Goal: Use online tool/utility: Utilize a website feature to perform a specific function

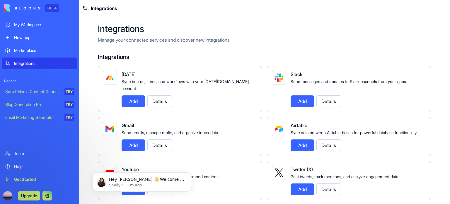
click at [24, 6] on img at bounding box center [22, 8] width 36 height 8
click at [24, 41] on link "New app" at bounding box center [40, 38] width 76 height 12
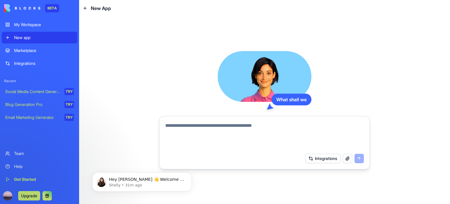
click at [35, 51] on div "Marketplace" at bounding box center [44, 51] width 60 height 6
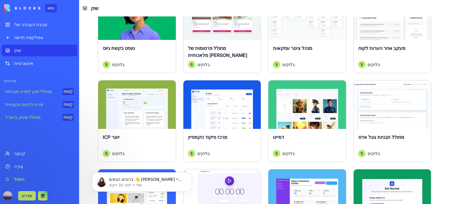
scroll to position [237, 0]
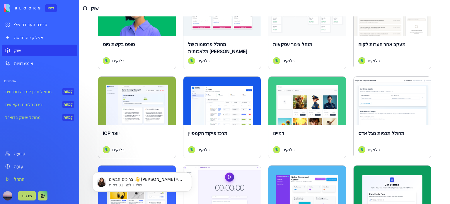
click at [113, 130] on div "יוצר ICP" at bounding box center [137, 138] width 68 height 16
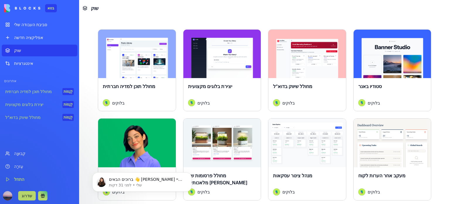
scroll to position [41, 0]
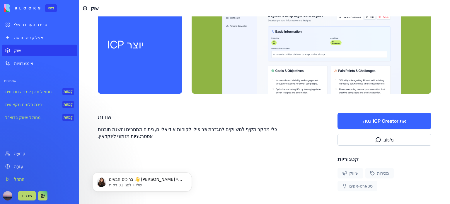
scroll to position [42, 0]
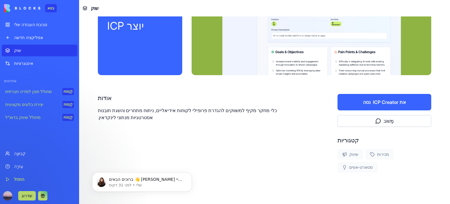
click at [377, 100] on font "את ICP Creator" at bounding box center [389, 102] width 33 height 6
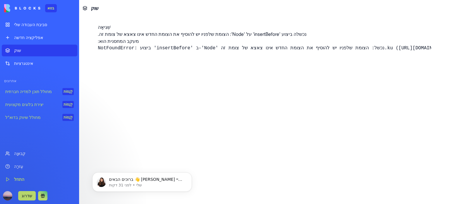
scroll to position [0, 0]
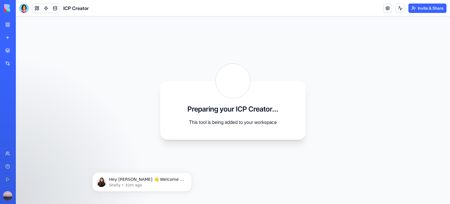
click at [0, 40] on div "BETA My Workspace New app Marketplace Integrations Recent ICP Creator Social Me…" at bounding box center [8, 102] width 16 height 204
click at [240, 108] on h3 "Preparing your ICP Creator..." at bounding box center [233, 108] width 91 height 9
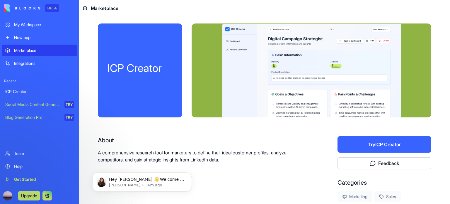
click at [384, 143] on button "Try ICP Creator" at bounding box center [385, 144] width 94 height 16
